Goal: Find specific page/section: Find specific page/section

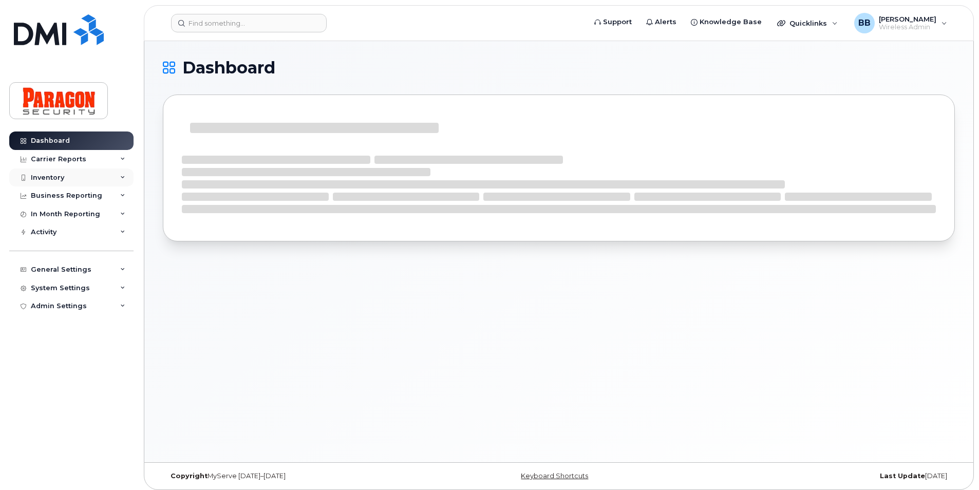
click at [66, 176] on div "Inventory" at bounding box center [71, 178] width 124 height 18
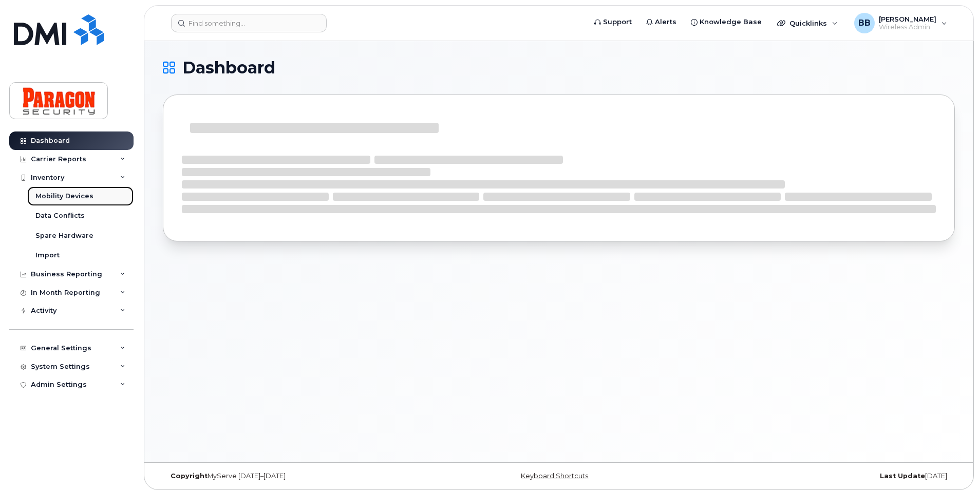
click at [69, 193] on div "Mobility Devices" at bounding box center [64, 196] width 58 height 9
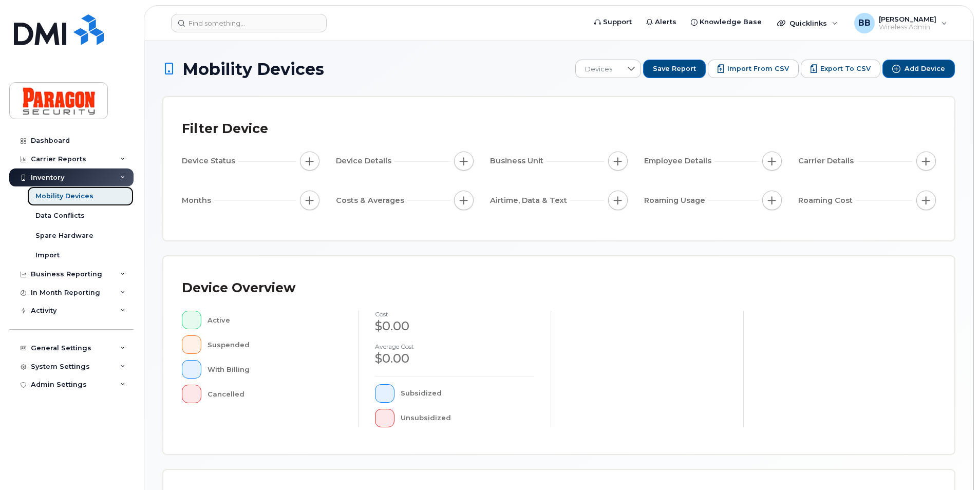
click at [63, 200] on div "Mobility Devices" at bounding box center [64, 196] width 58 height 9
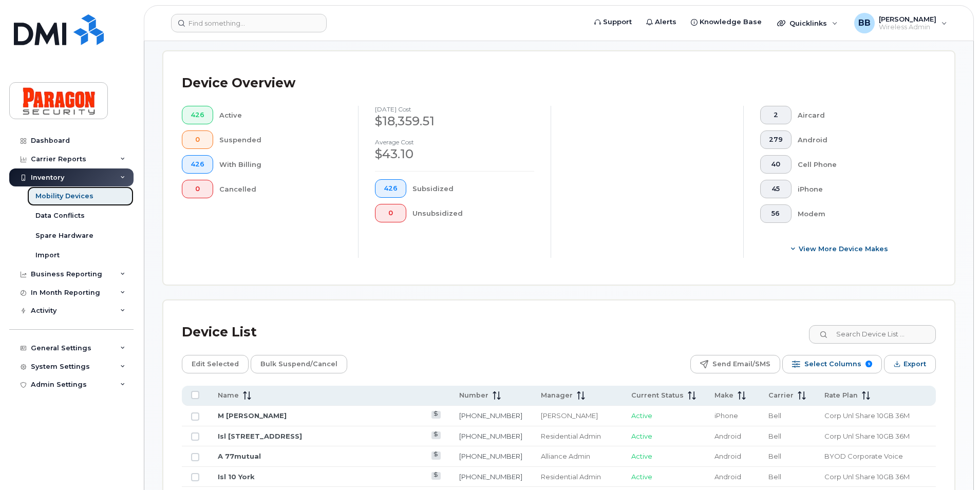
scroll to position [257, 0]
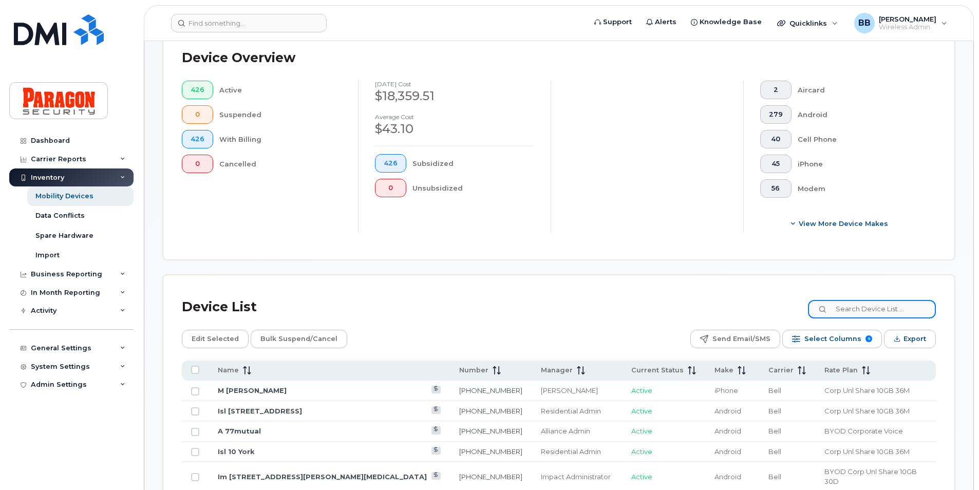
click at [907, 312] on input at bounding box center [872, 309] width 128 height 18
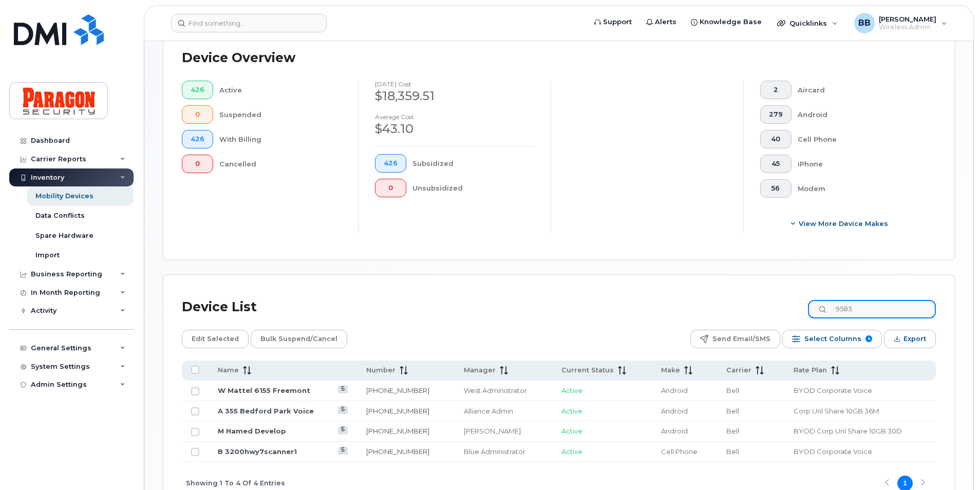
type input "9583"
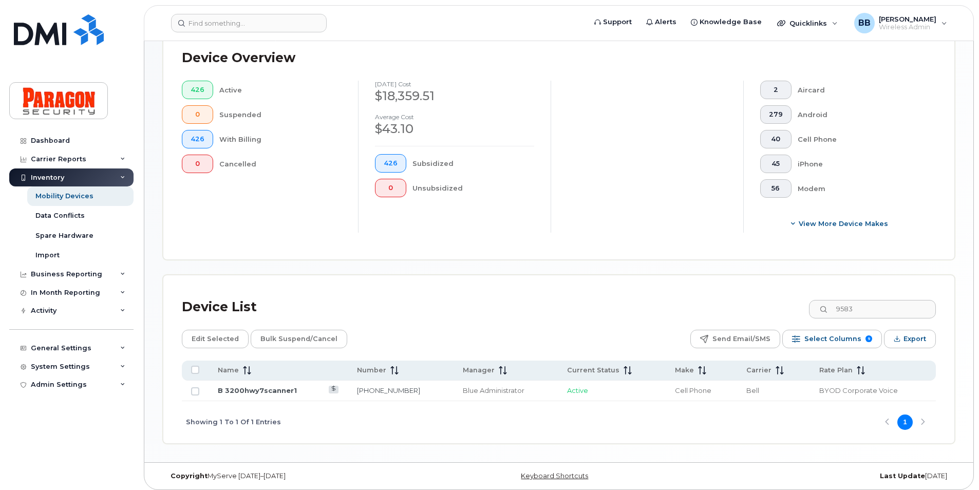
click at [272, 385] on td "B 3200hwy7scanner1" at bounding box center [278, 391] width 139 height 21
click at [271, 387] on link "B 3200hwy7scanner1" at bounding box center [257, 390] width 79 height 8
